Goal: Find contact information: Find contact information

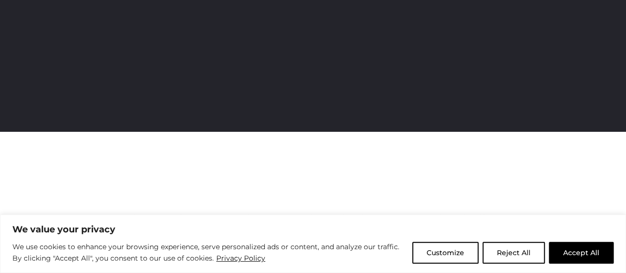
scroll to position [340, 0]
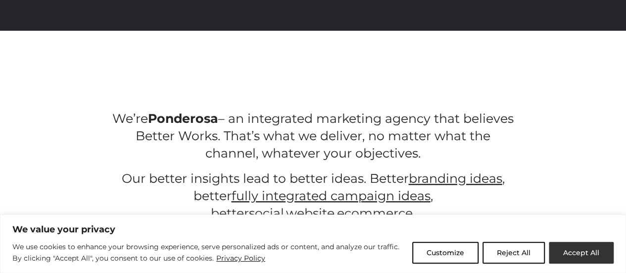
click at [572, 250] on button "Accept All" at bounding box center [581, 253] width 65 height 22
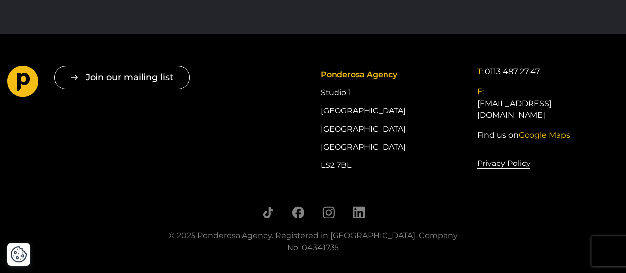
scroll to position [1797, 0]
drag, startPoint x: 321, startPoint y: 87, endPoint x: 381, endPoint y: 156, distance: 91.9
click at [381, 156] on div "Ponderosa Agency Studio [STREET_ADDRESS]" at bounding box center [391, 119] width 142 height 108
copy div "Studio [STREET_ADDRESS]"
drag, startPoint x: 558, startPoint y: 68, endPoint x: 484, endPoint y: 67, distance: 73.8
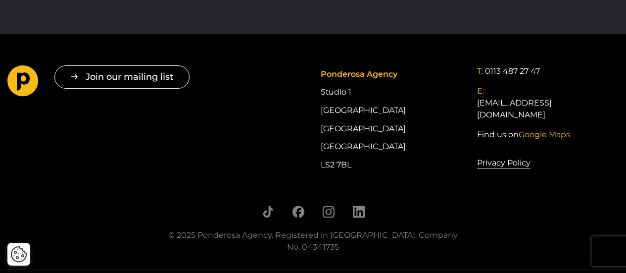
click at [484, 67] on div "T: 0113 487 27 47" at bounding box center [548, 71] width 142 height 12
copy link "0113 487 27 47"
drag, startPoint x: 593, startPoint y: 87, endPoint x: 487, endPoint y: 86, distance: 105.9
click at [487, 86] on div "E: [EMAIL_ADDRESS][DOMAIN_NAME]" at bounding box center [548, 103] width 142 height 36
copy link "[EMAIL_ADDRESS][DOMAIN_NAME]"
